Goal: Transaction & Acquisition: Purchase product/service

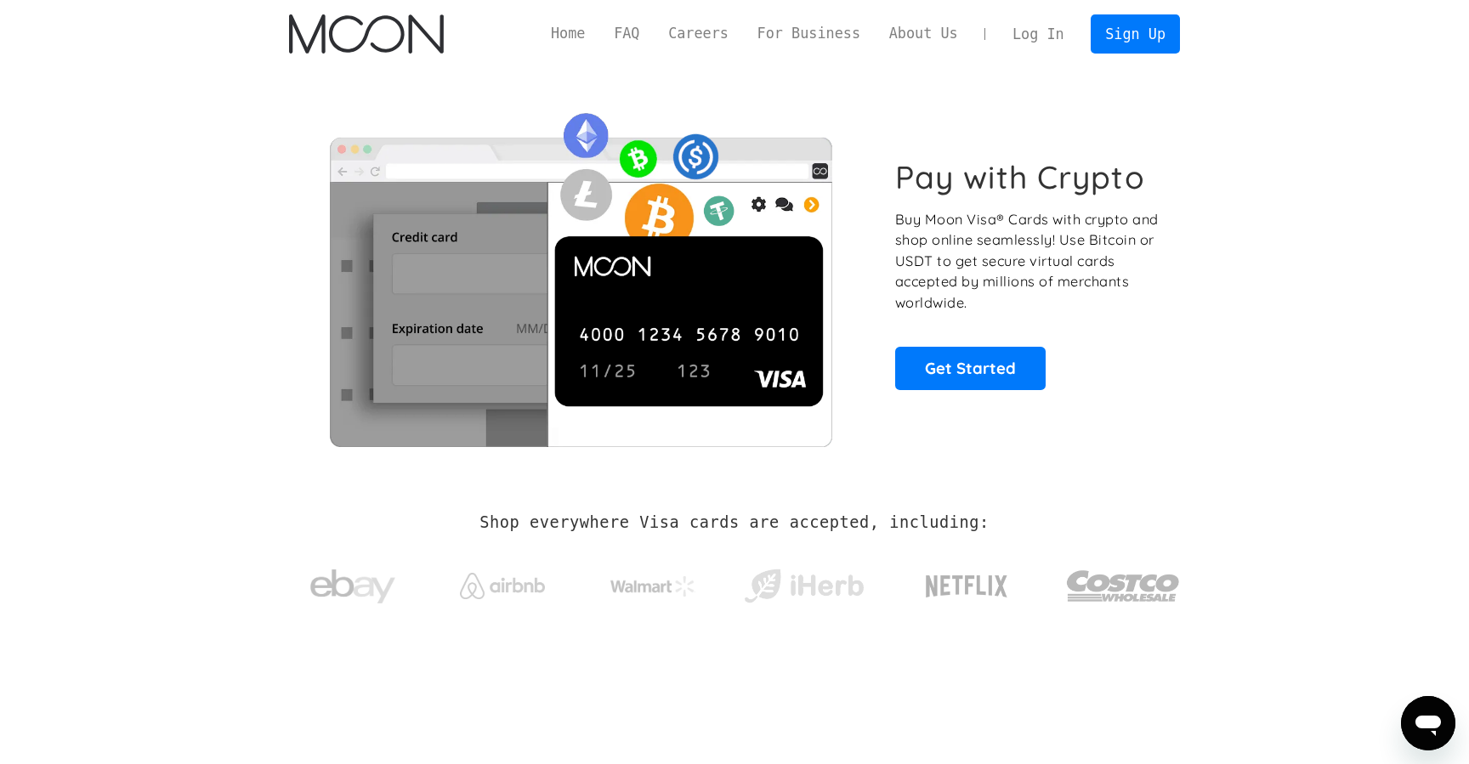
click at [1047, 37] on link "Log In" at bounding box center [1038, 33] width 80 height 37
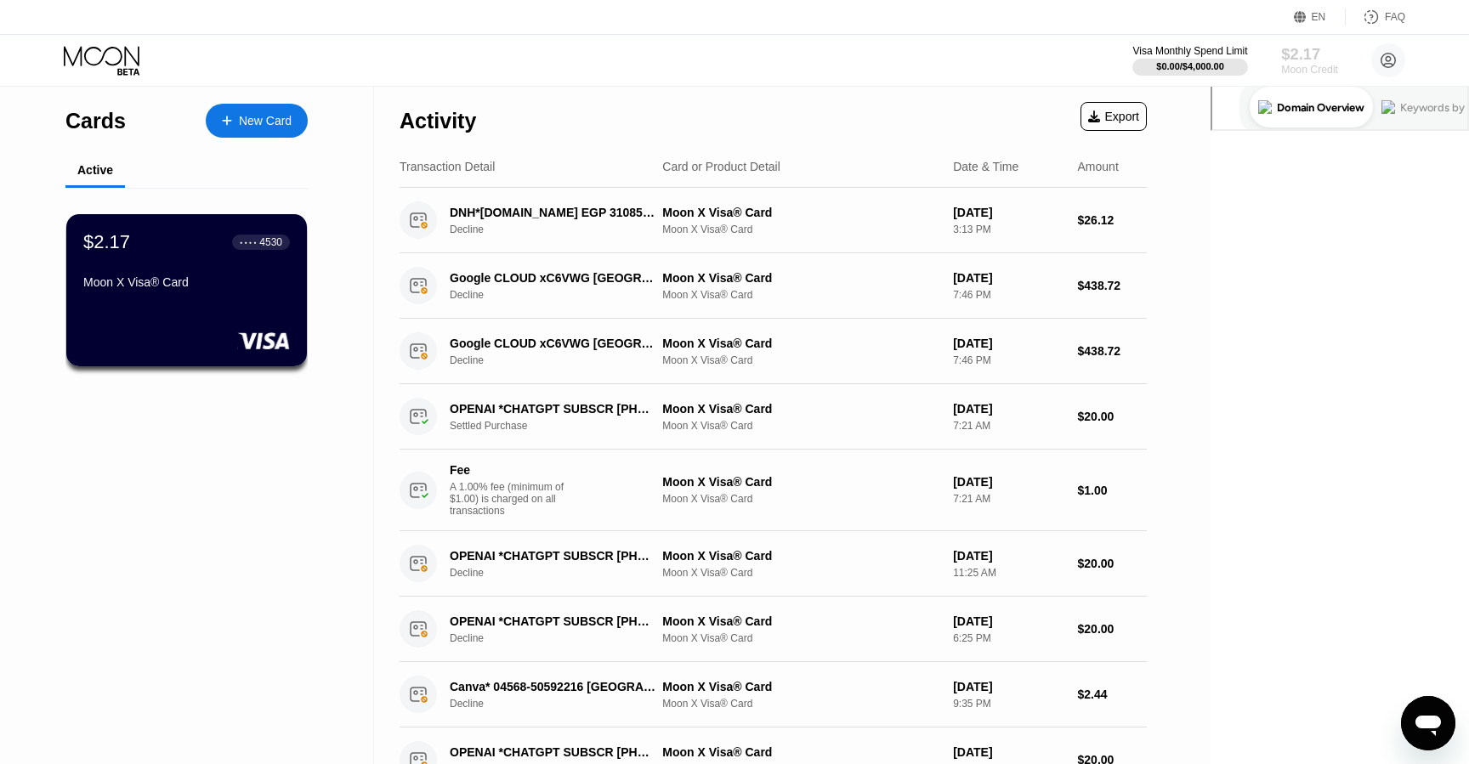
drag, startPoint x: 1316, startPoint y: 68, endPoint x: 1319, endPoint y: 59, distance: 9.9
click at [1316, 68] on div "Moon Credit" at bounding box center [1309, 70] width 57 height 12
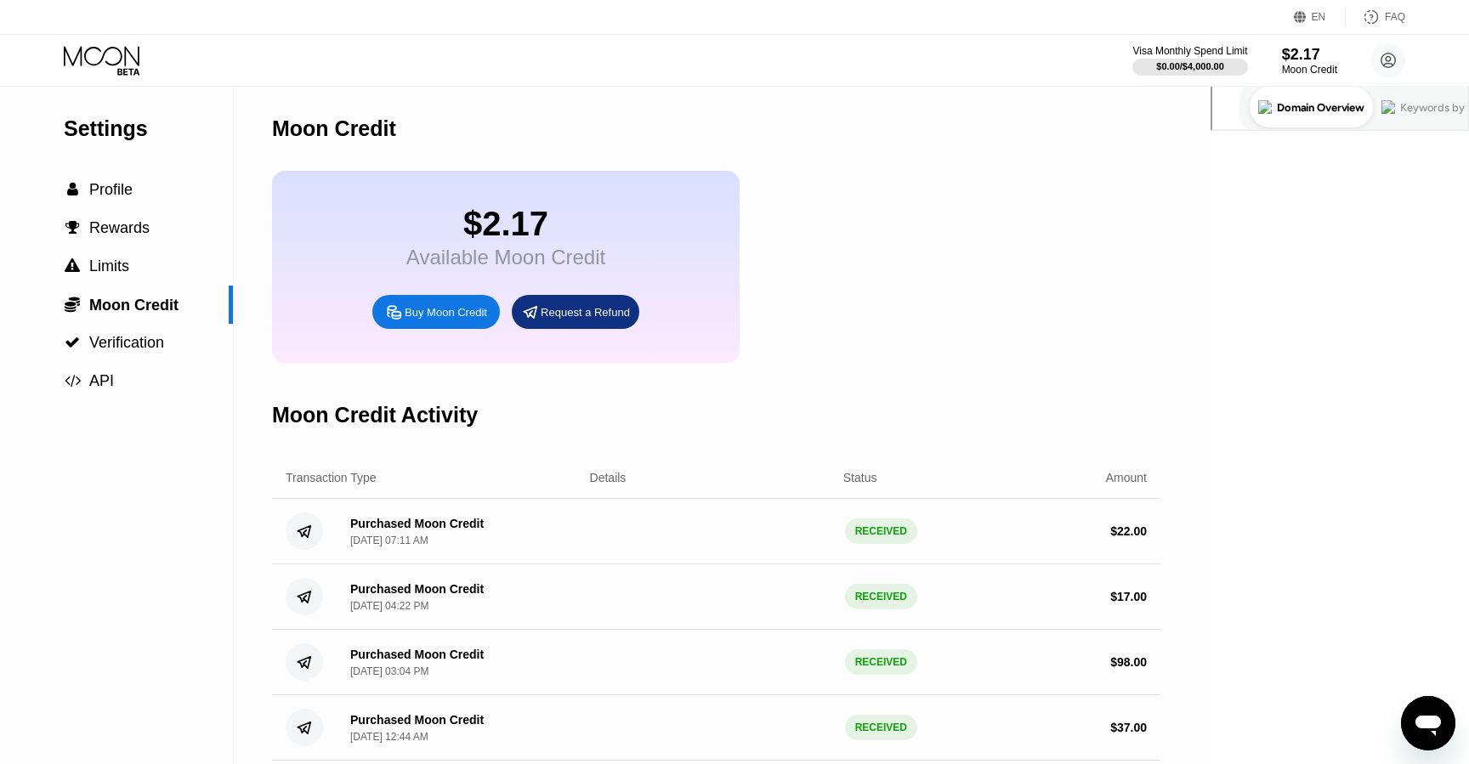
click at [432, 314] on div "Buy Moon Credit" at bounding box center [446, 312] width 82 height 14
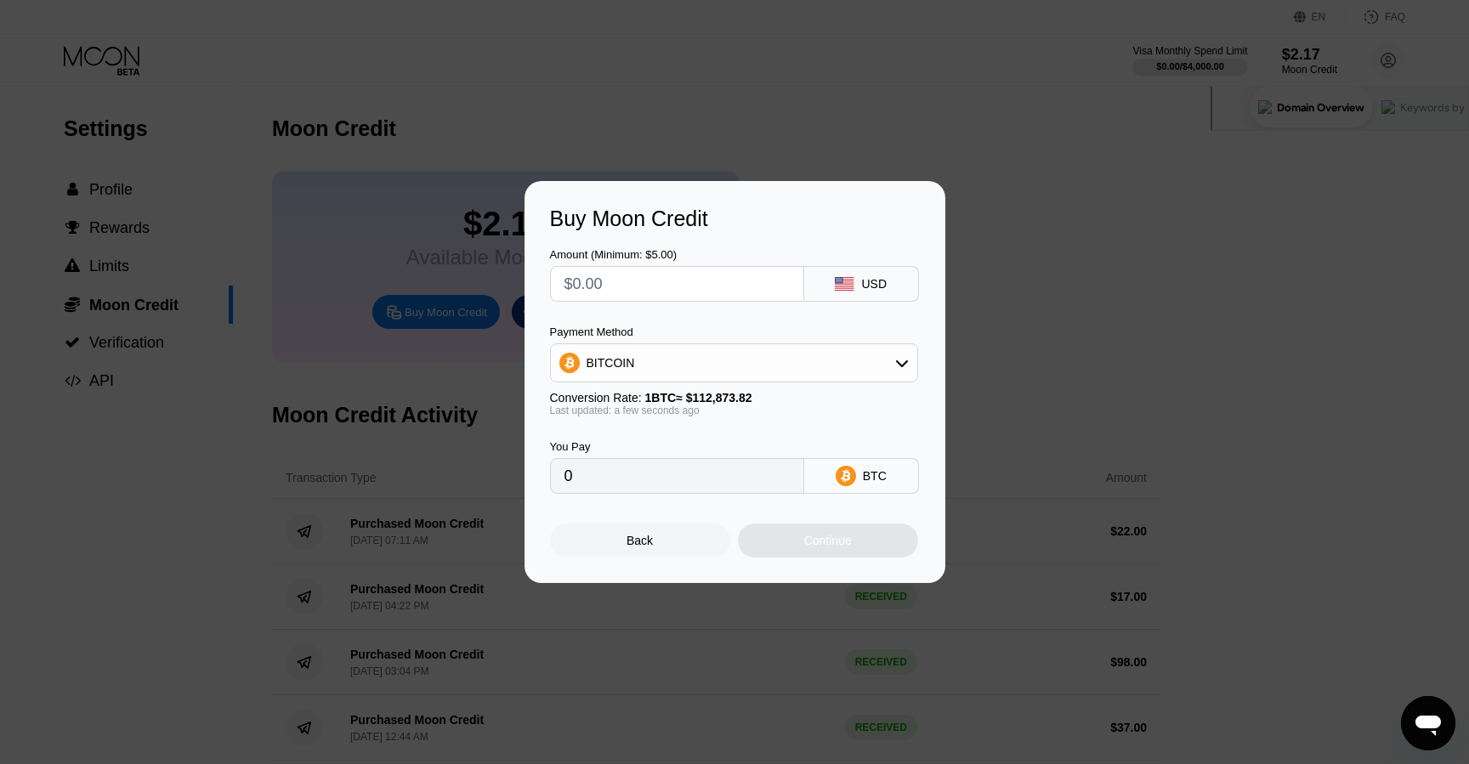
click at [747, 343] on div "BITCOIN" at bounding box center [734, 362] width 368 height 39
click at [746, 359] on div "BITCOIN" at bounding box center [734, 363] width 366 height 34
click at [920, 320] on div "Buy Moon Credit Amount (Minimum: $5.00) USD Payment Method BITCOIN BITCOIN USDT…" at bounding box center [734, 382] width 421 height 402
click at [878, 534] on div "Continue" at bounding box center [828, 541] width 180 height 34
click at [585, 547] on div "Back" at bounding box center [640, 541] width 180 height 34
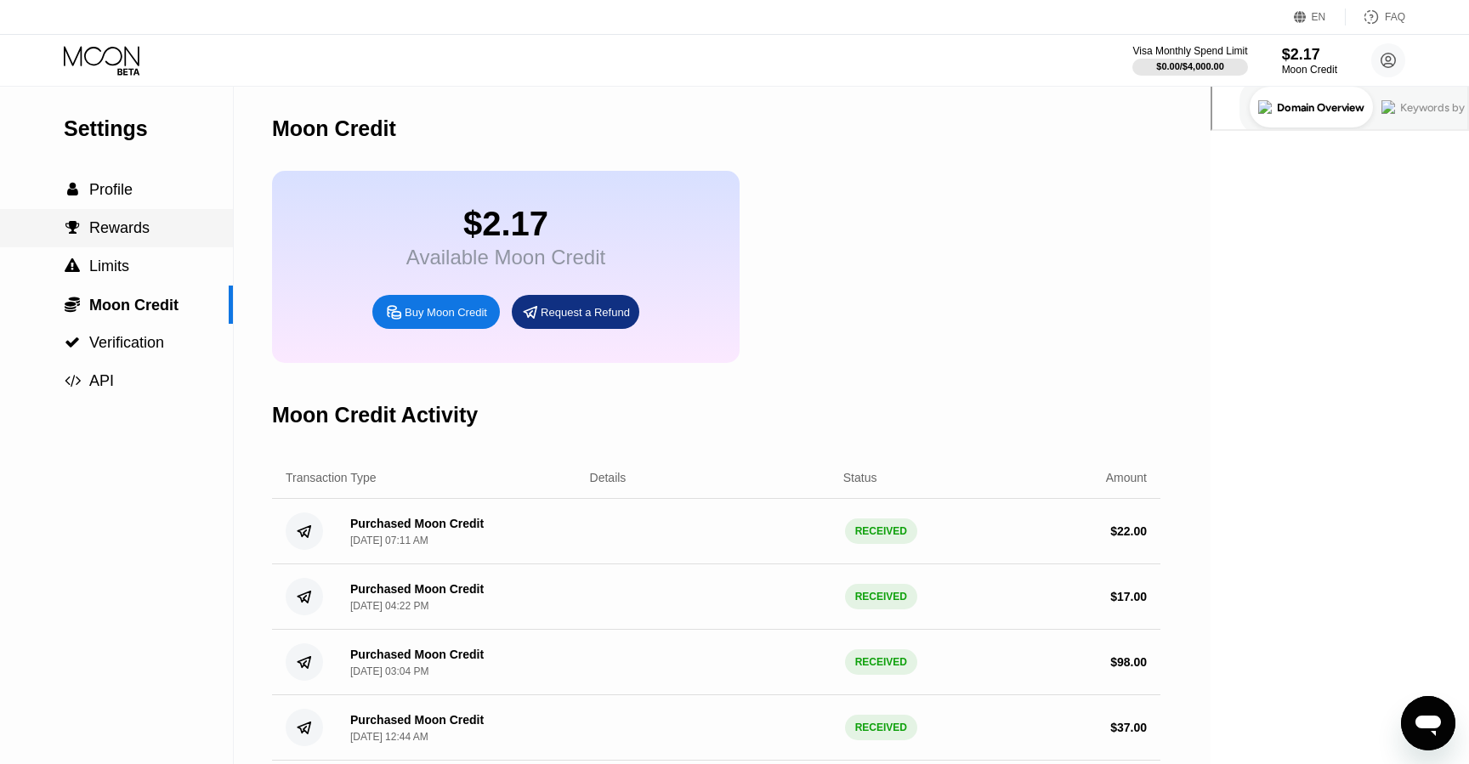
click at [132, 234] on span "Rewards" at bounding box center [119, 227] width 60 height 17
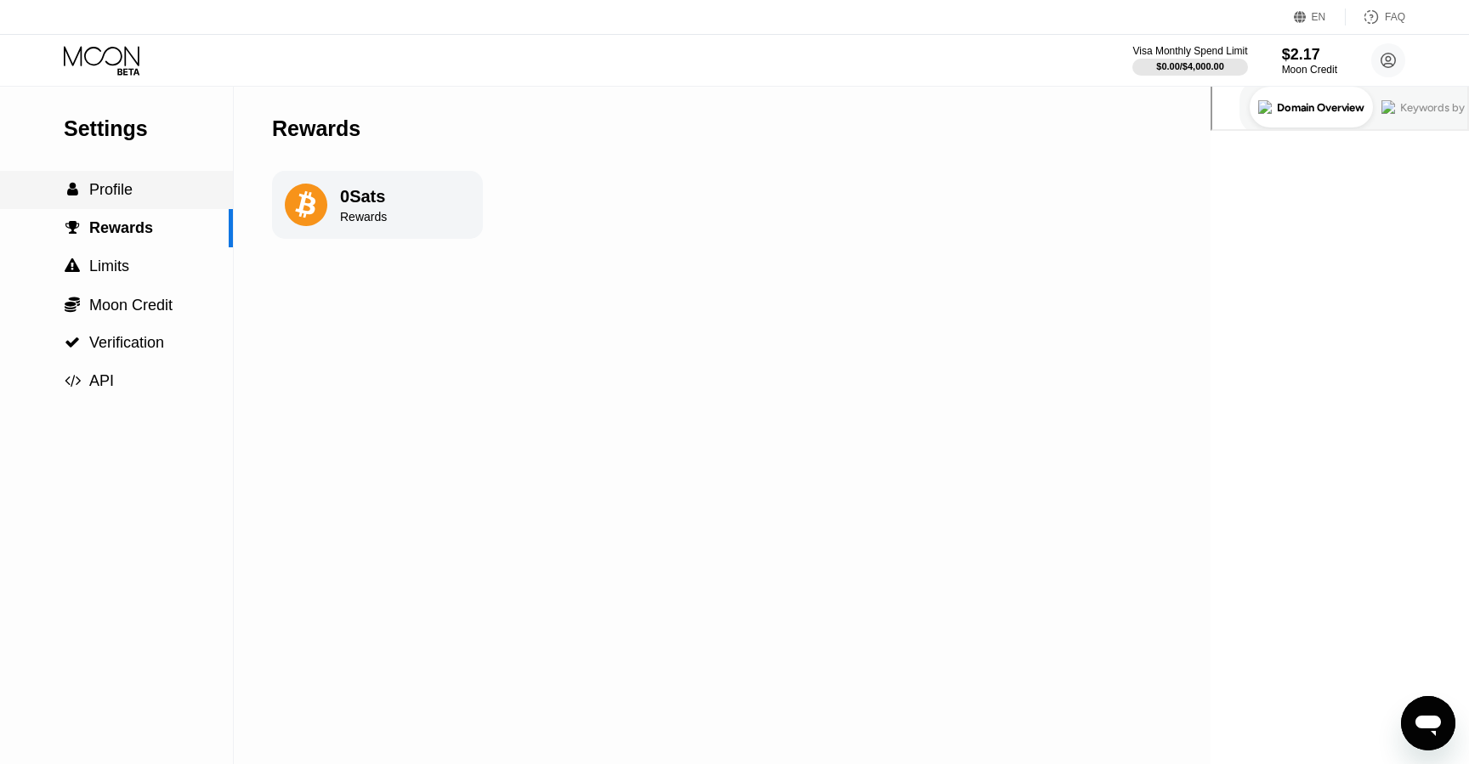
click at [159, 196] on div " Profile" at bounding box center [116, 190] width 233 height 18
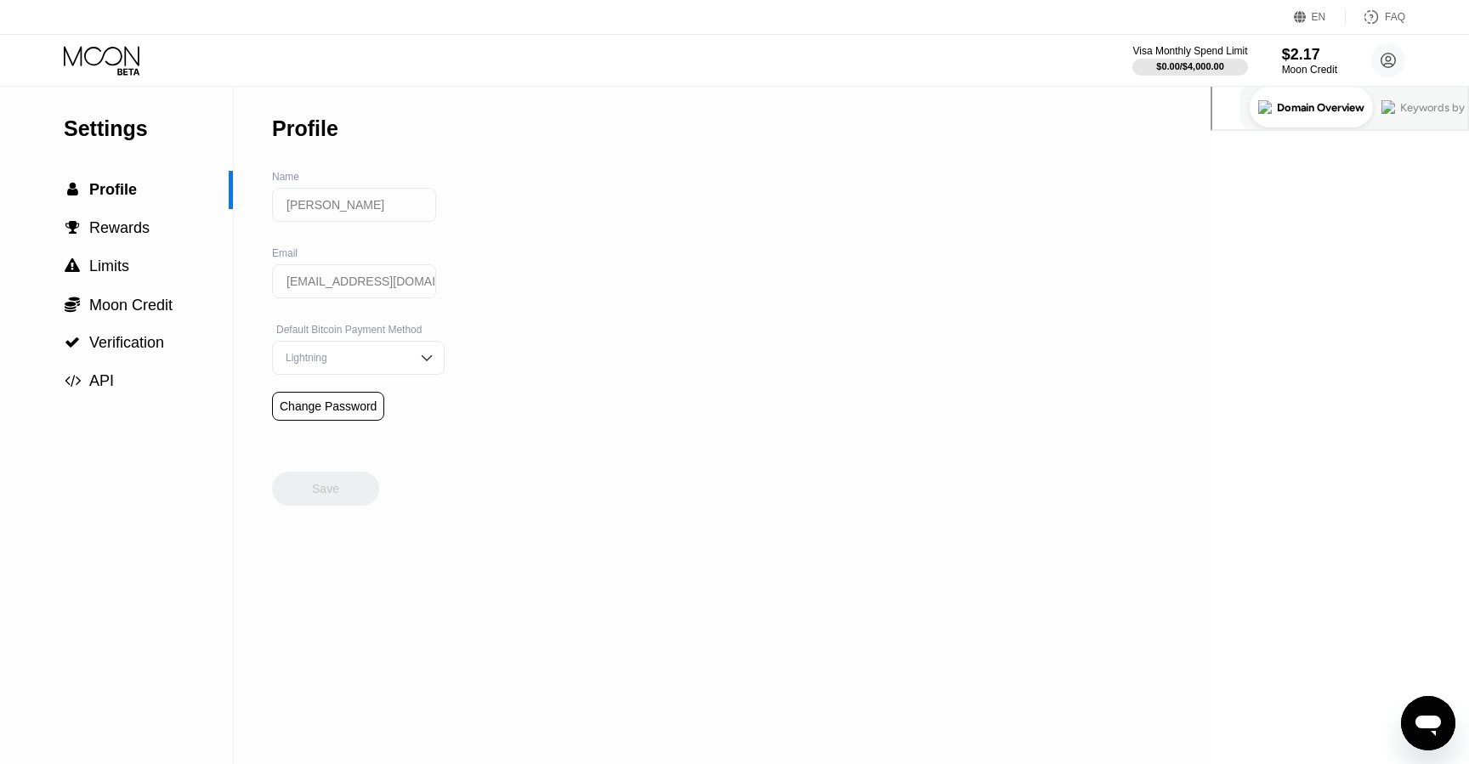
click at [144, 132] on div "Settings" at bounding box center [148, 128] width 169 height 25
drag, startPoint x: 93, startPoint y: 63, endPoint x: 142, endPoint y: 61, distance: 49.3
click at [93, 63] on icon at bounding box center [103, 61] width 79 height 30
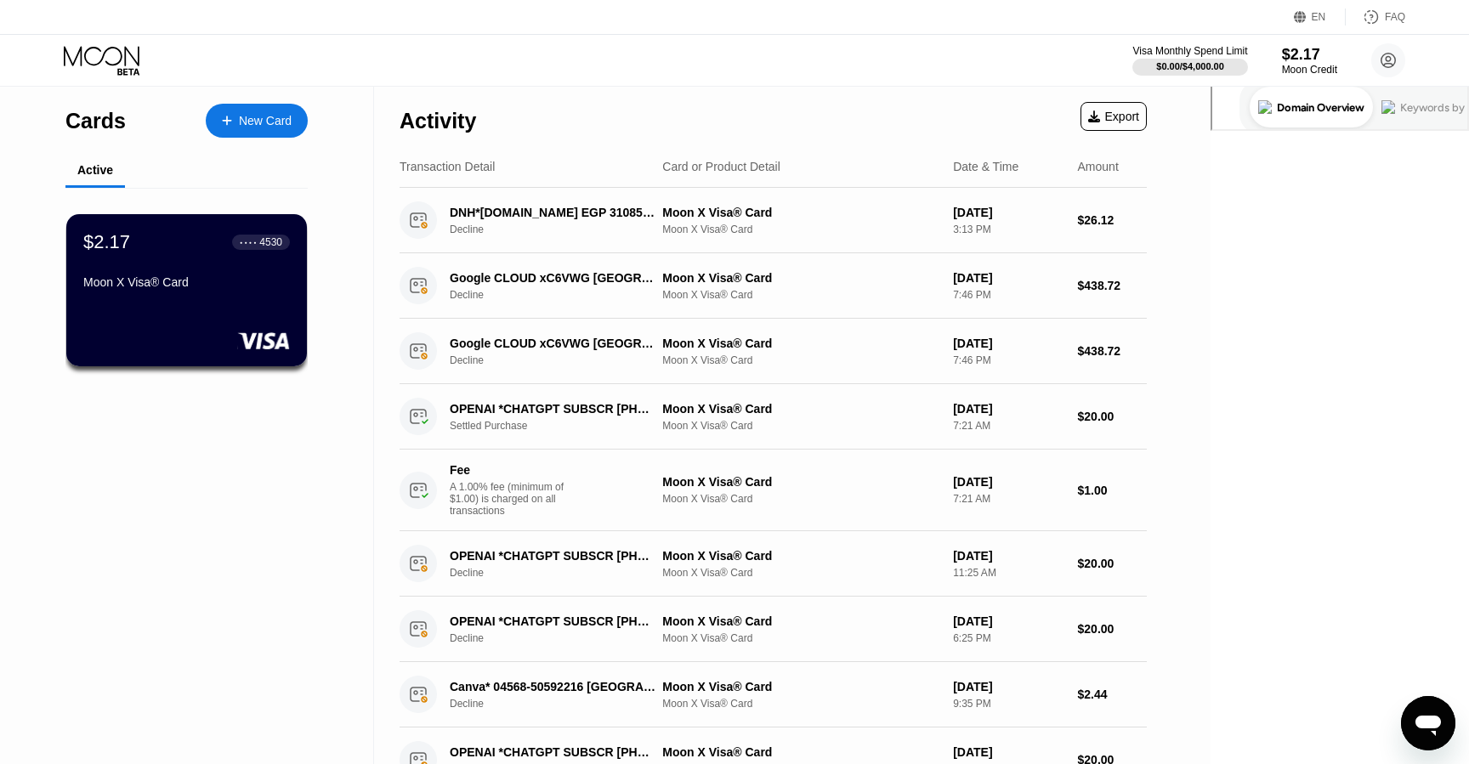
click at [265, 118] on div "New Card" at bounding box center [265, 121] width 53 height 14
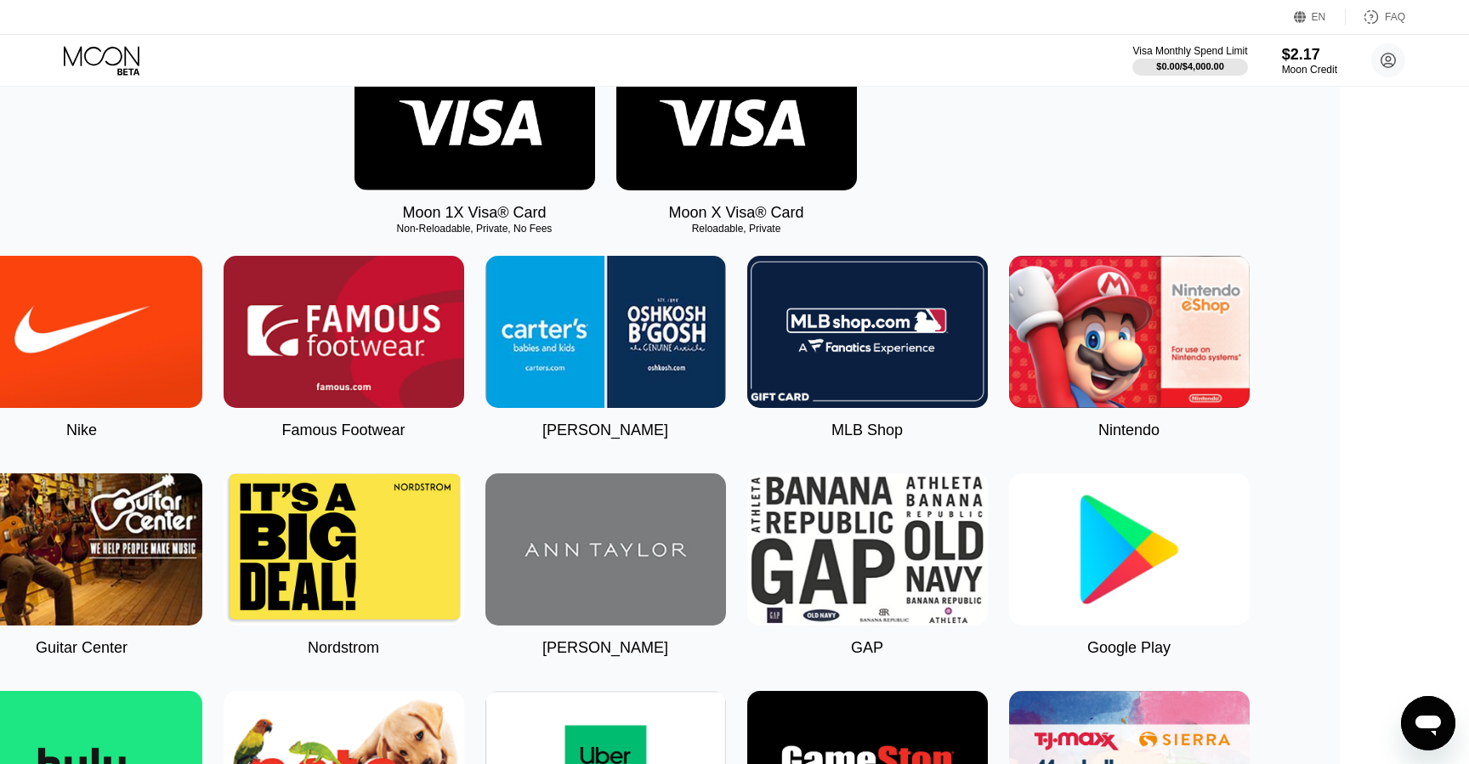
scroll to position [211, 0]
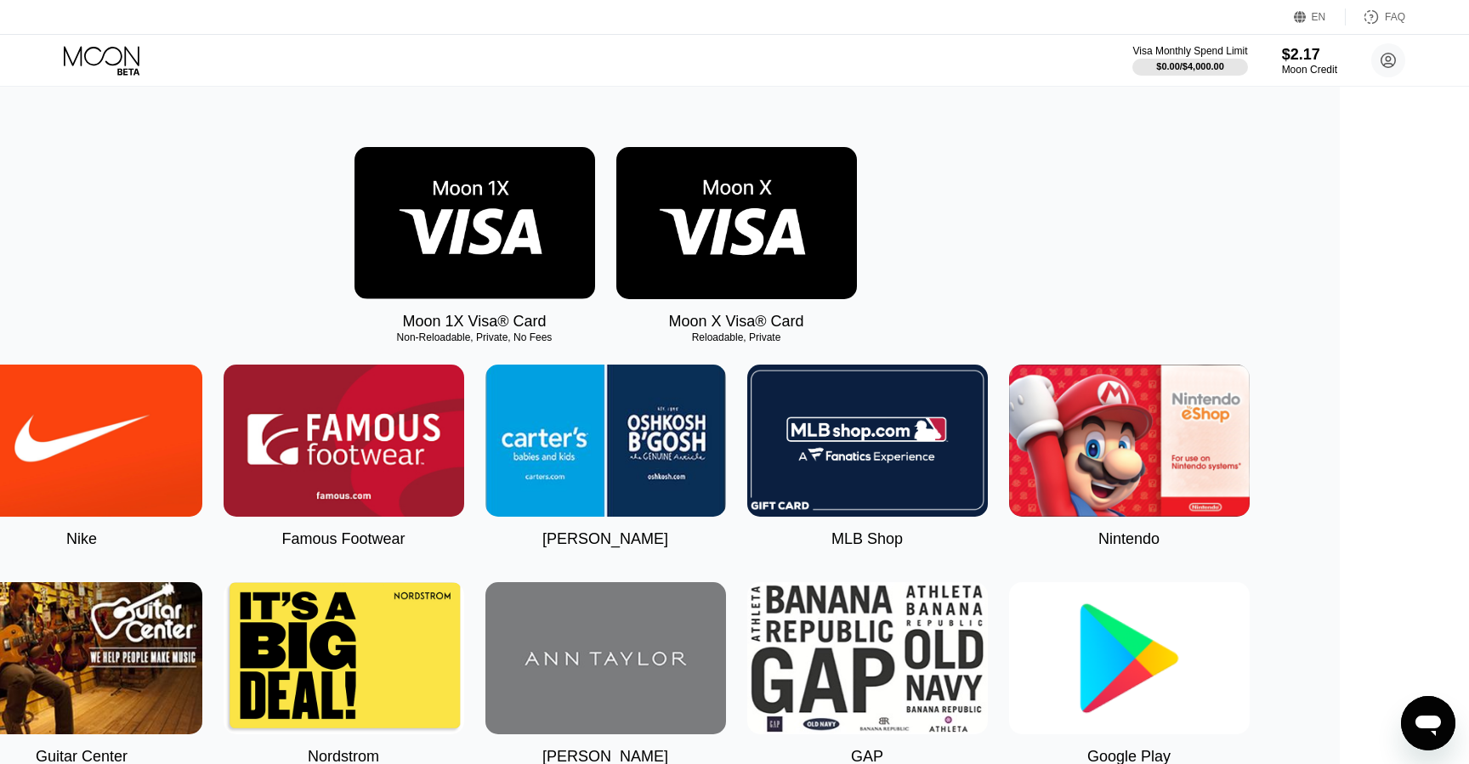
click at [836, 229] on img at bounding box center [736, 223] width 241 height 152
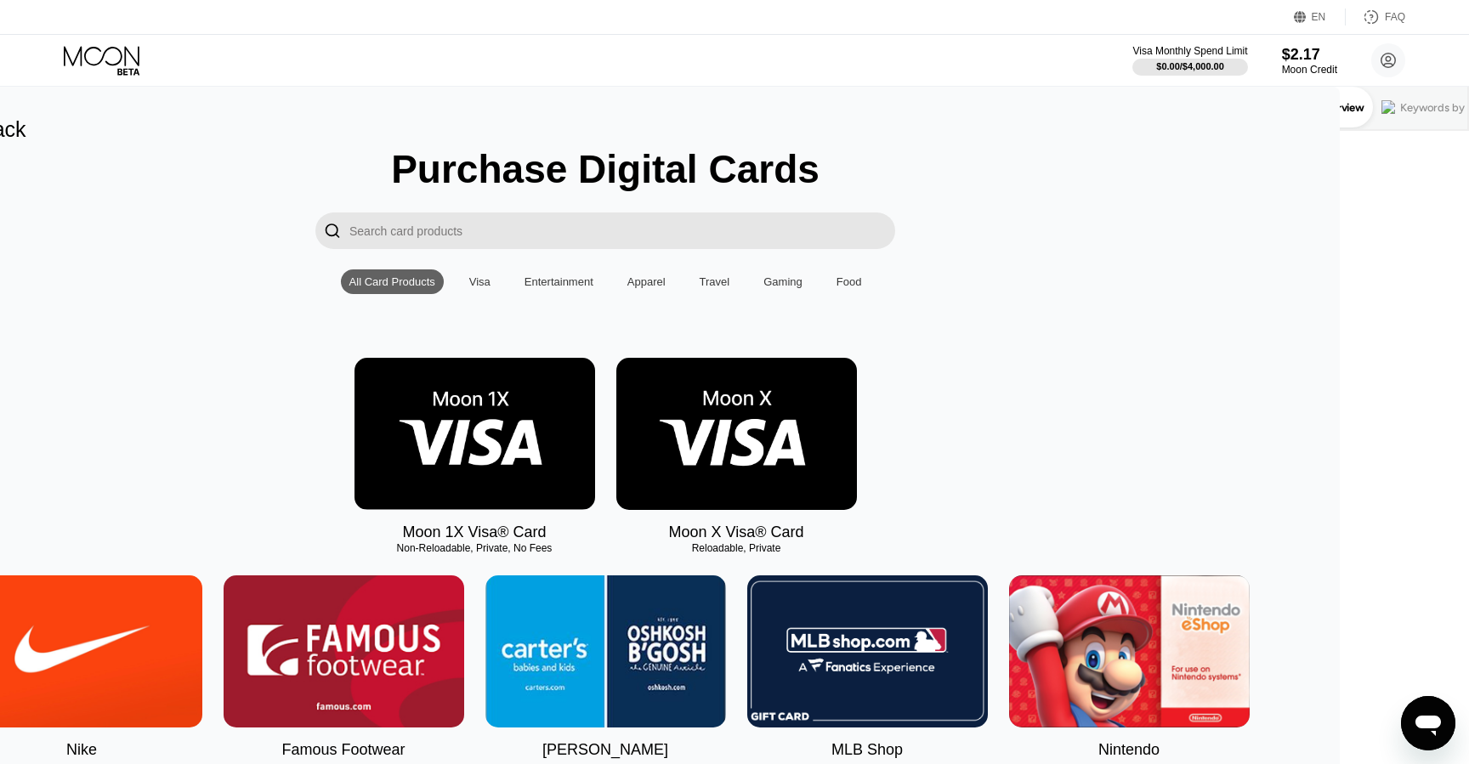
scroll to position [122, 0]
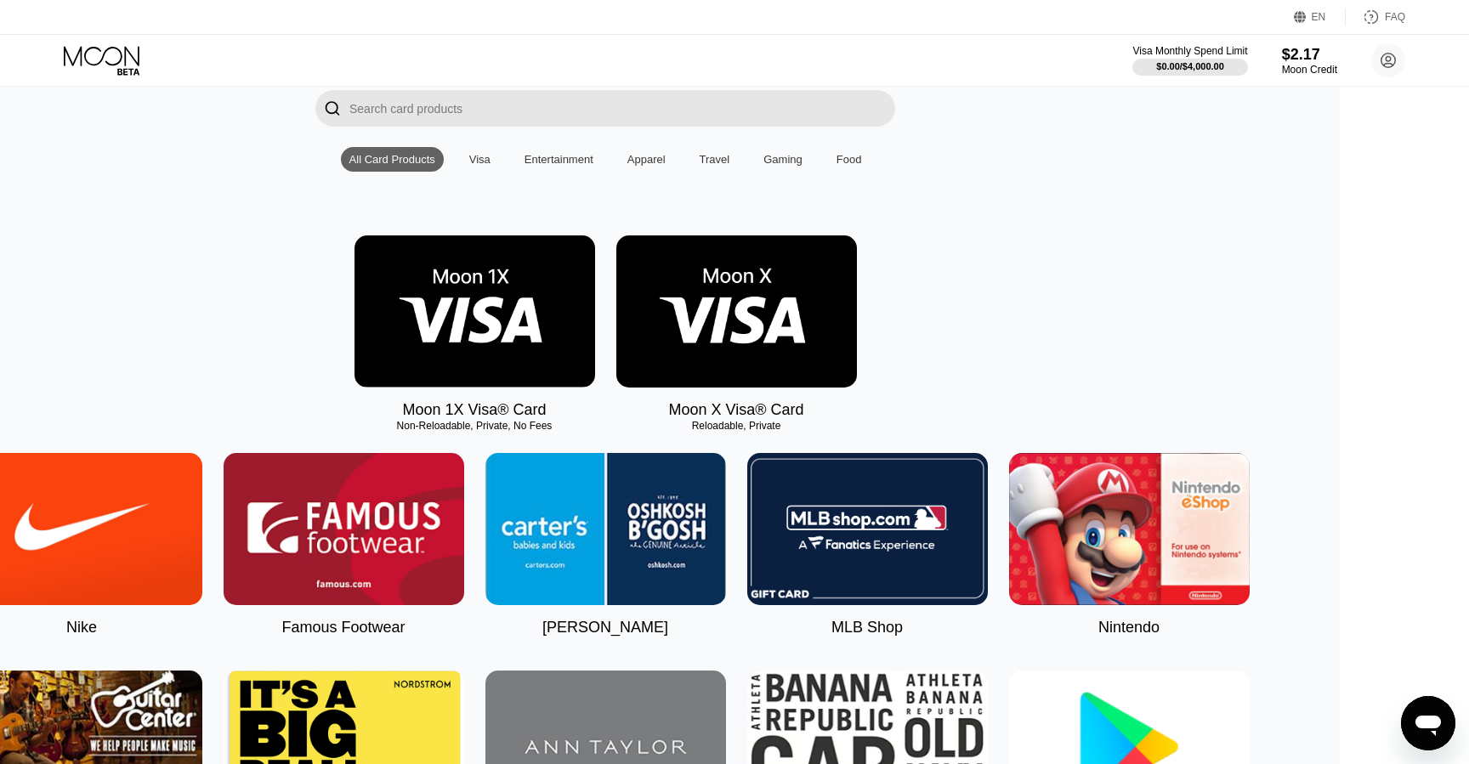
click at [490, 156] on div "Visa" at bounding box center [479, 159] width 21 height 13
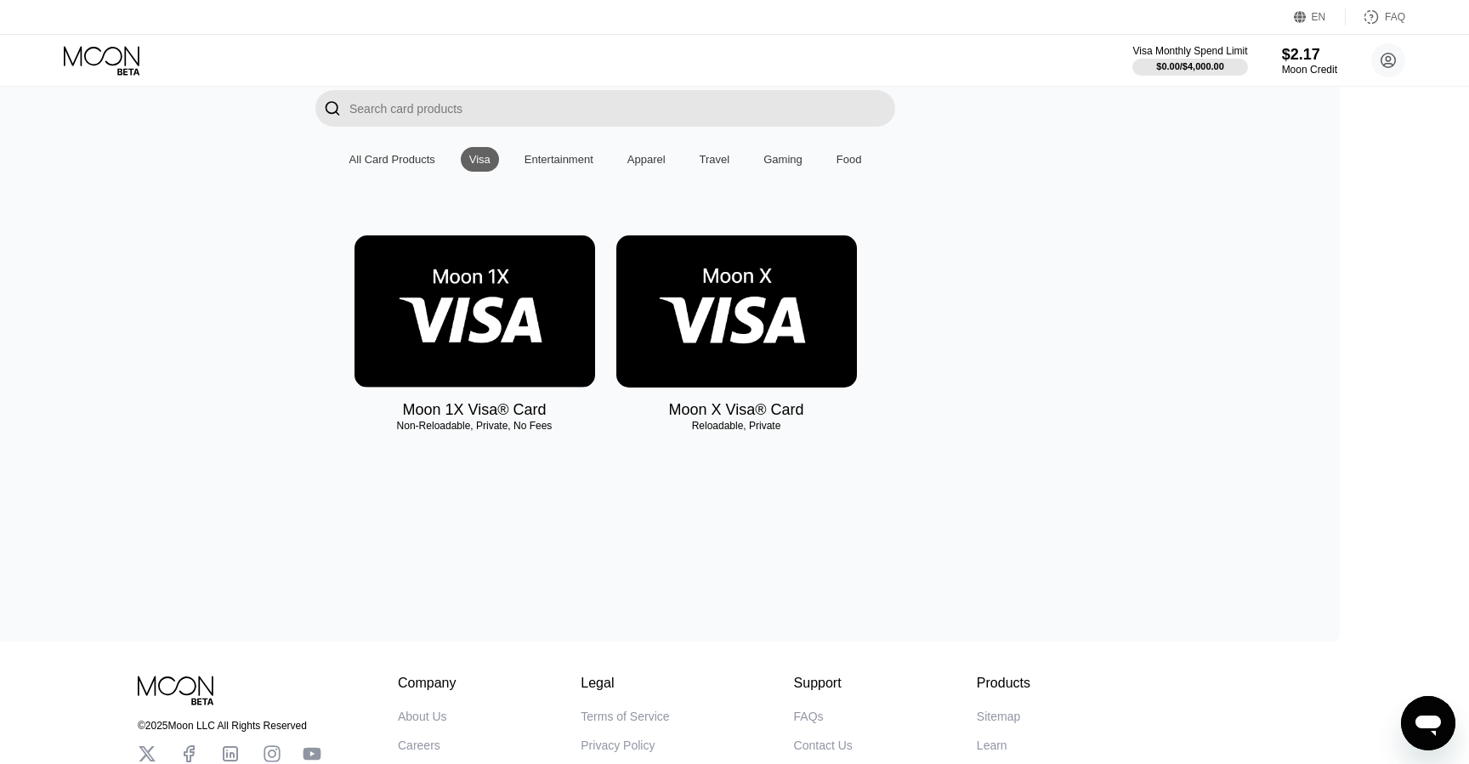
click at [435, 156] on div "All Card Products" at bounding box center [392, 159] width 86 height 13
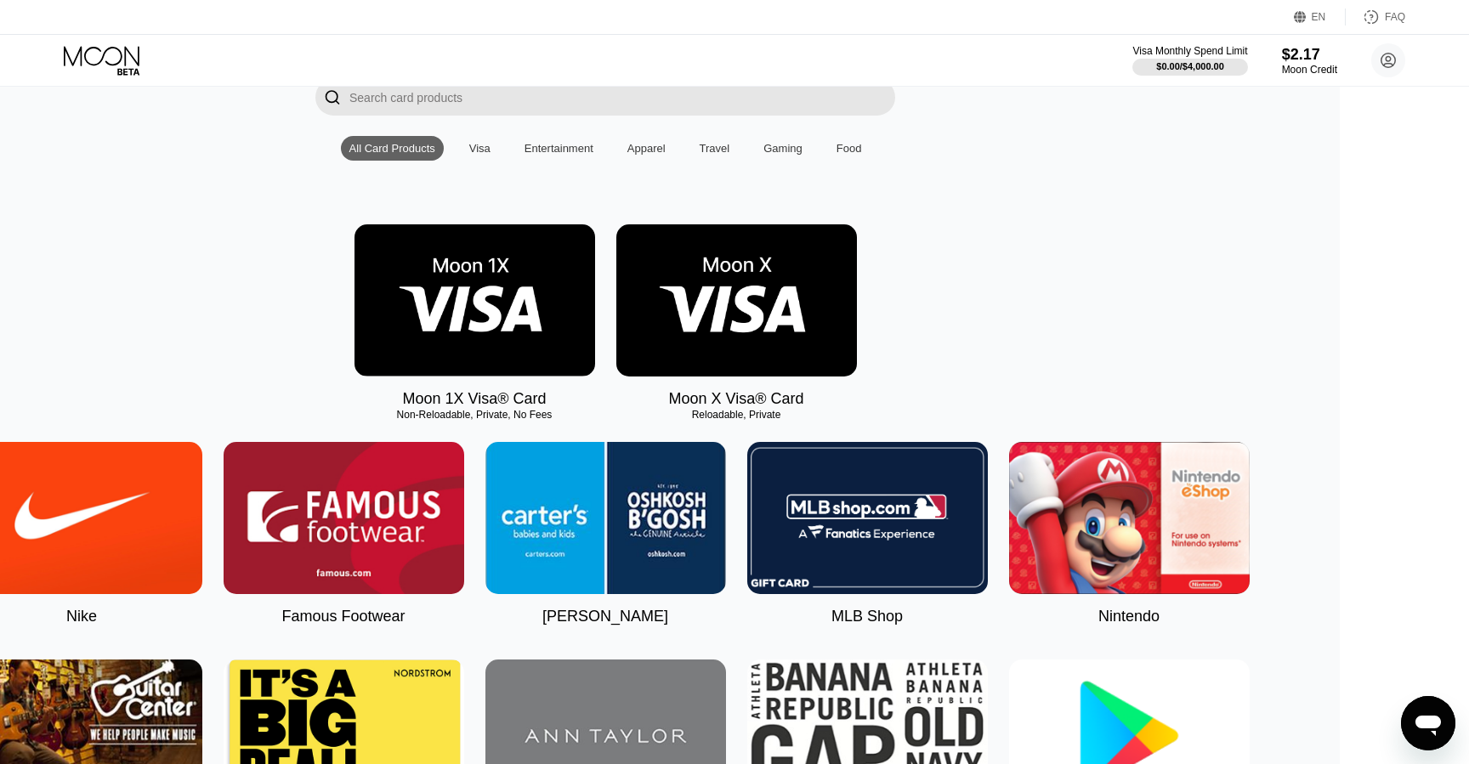
scroll to position [0, 0]
